Goal: Task Accomplishment & Management: Manage account settings

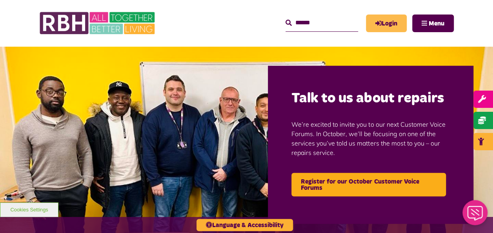
click at [381, 24] on link "Login" at bounding box center [386, 24] width 41 height 18
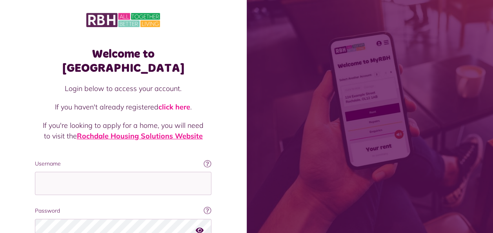
scroll to position [68, 0]
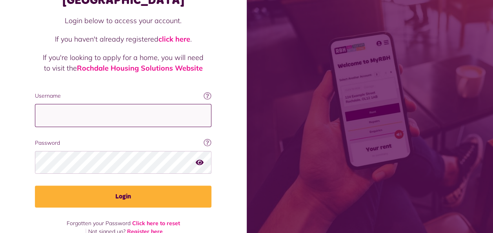
click at [90, 104] on input "Username" at bounding box center [123, 115] width 177 height 23
type input "**********"
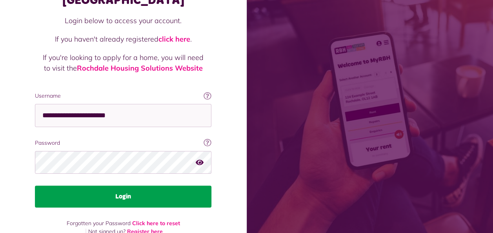
click at [88, 186] on button "Login" at bounding box center [123, 197] width 177 height 22
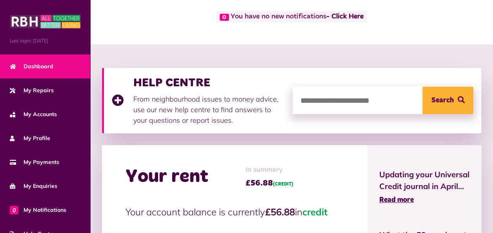
scroll to position [39, 0]
